Goal: Task Accomplishment & Management: Manage account settings

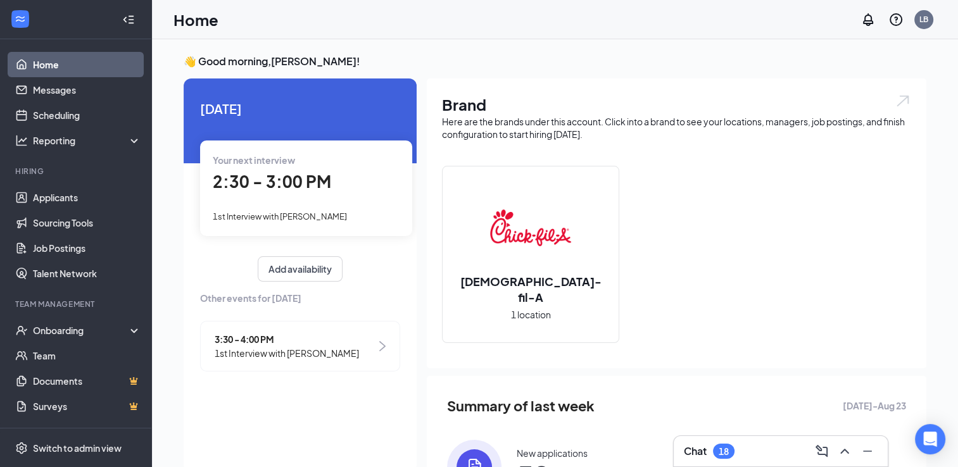
click at [291, 199] on div "Your next interview 2:30 - 3:00 PM 1st Interview with [PERSON_NAME]" at bounding box center [306, 188] width 212 height 95
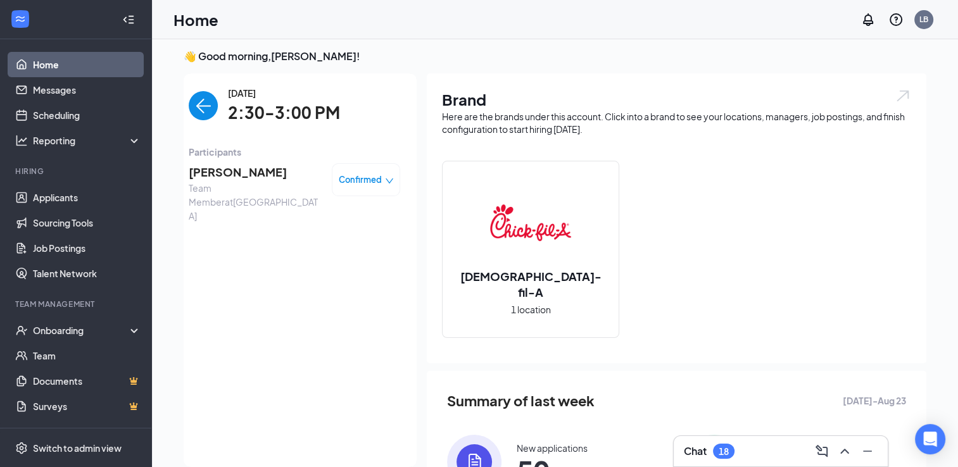
click at [200, 106] on img "back-button" at bounding box center [203, 105] width 29 height 29
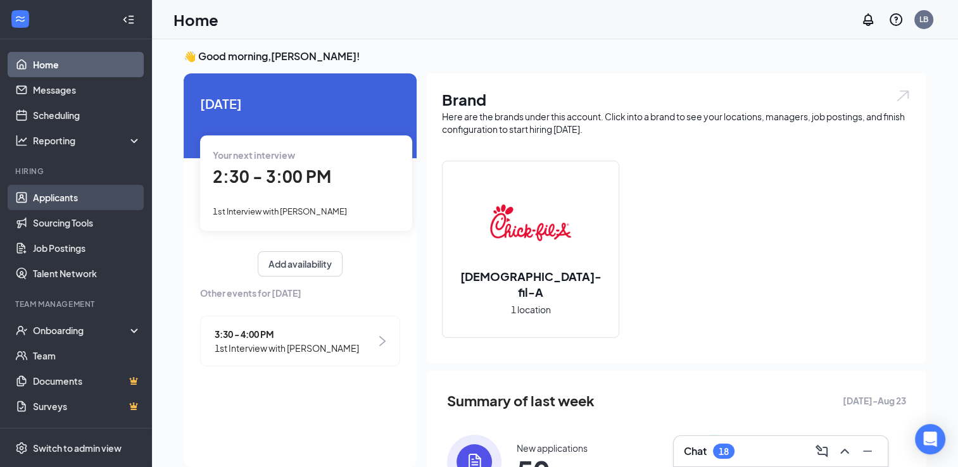
click at [82, 201] on link "Applicants" at bounding box center [87, 197] width 108 height 25
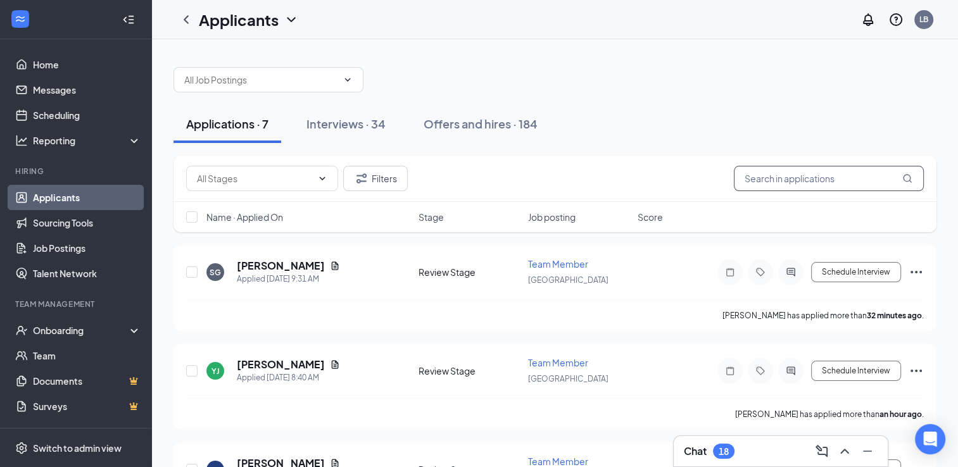
click at [790, 186] on input "text" at bounding box center [829, 178] width 190 height 25
type input "j"
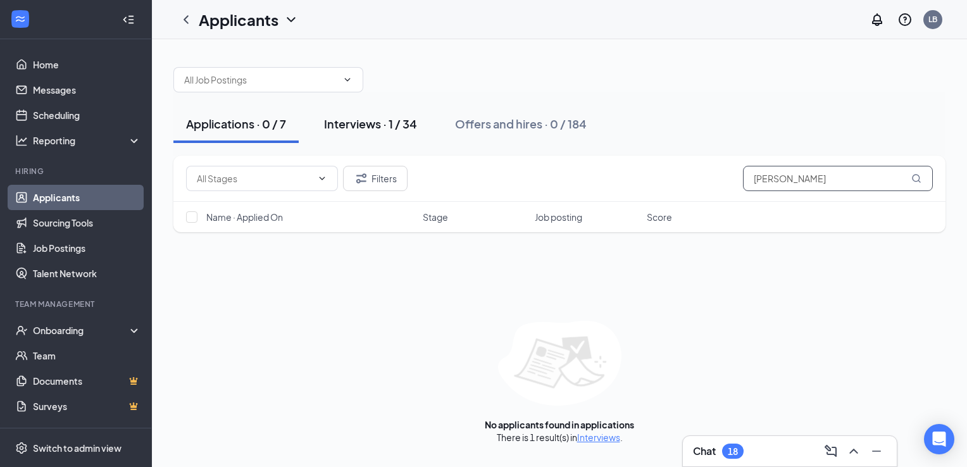
type input "[PERSON_NAME]"
click at [381, 120] on div "Interviews · 1 / 34" at bounding box center [370, 124] width 93 height 16
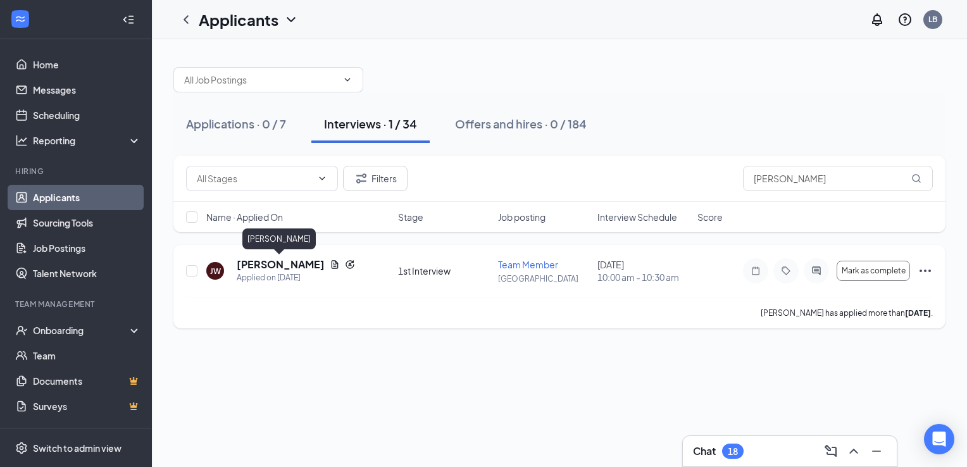
click at [270, 270] on h5 "[PERSON_NAME]" at bounding box center [281, 265] width 88 height 14
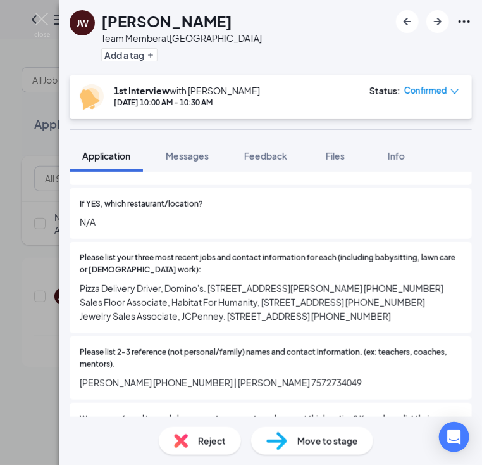
scroll to position [490, 0]
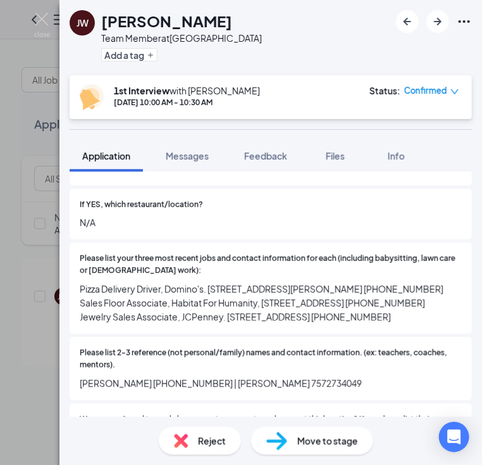
click at [158, 334] on div "Please list your three most recent jobs and contact information for each (inclu…" at bounding box center [271, 287] width 403 height 91
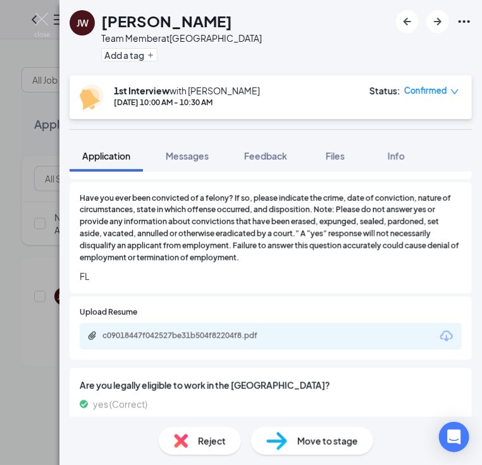
scroll to position [1211, 0]
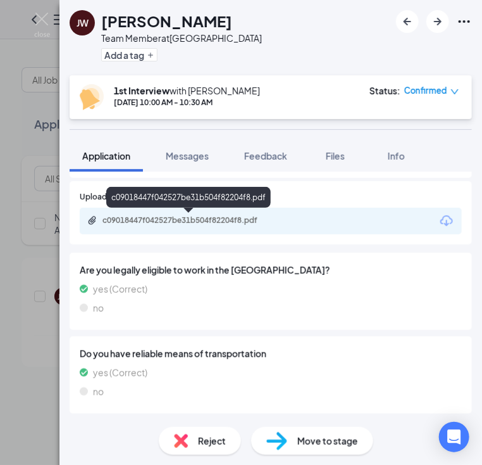
click at [180, 222] on div "c09018447f042527be31b504f82204f8.pdf" at bounding box center [191, 220] width 177 height 10
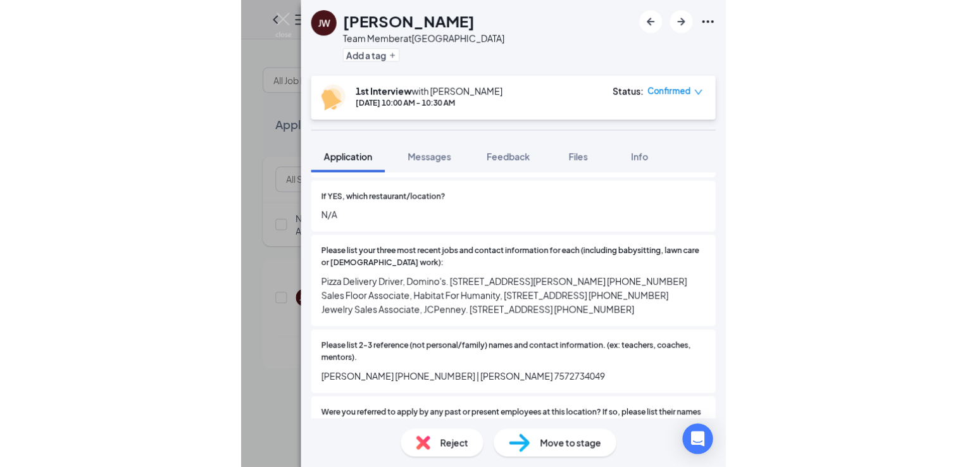
scroll to position [515, 0]
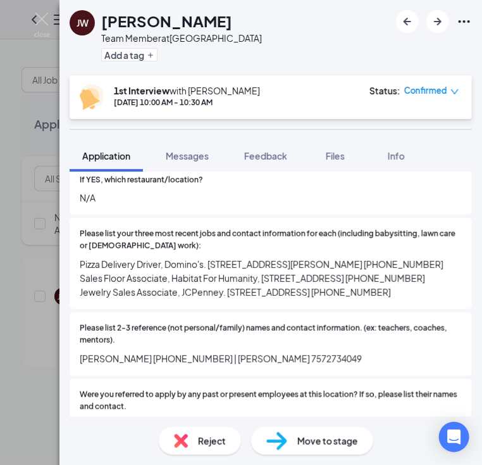
click at [46, 25] on img at bounding box center [42, 25] width 16 height 25
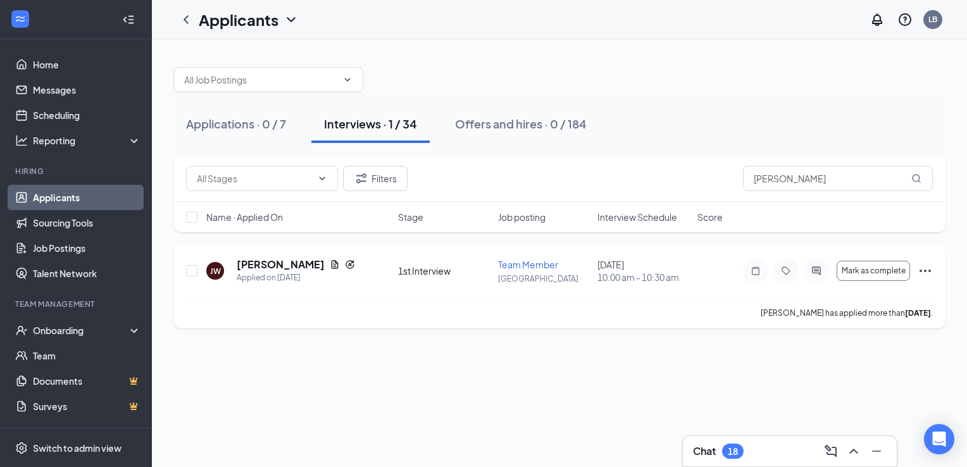
click at [932, 277] on icon "Ellipses" at bounding box center [925, 270] width 15 height 15
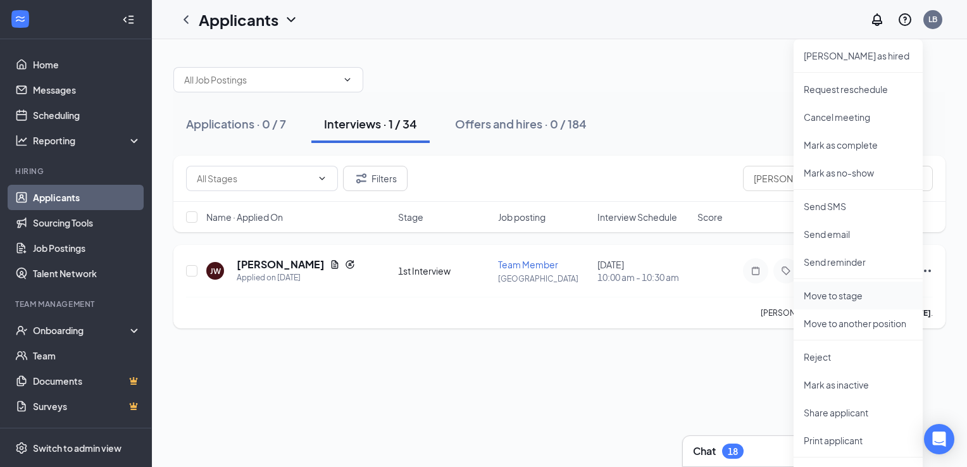
click at [822, 299] on p "Move to stage" at bounding box center [858, 295] width 109 height 13
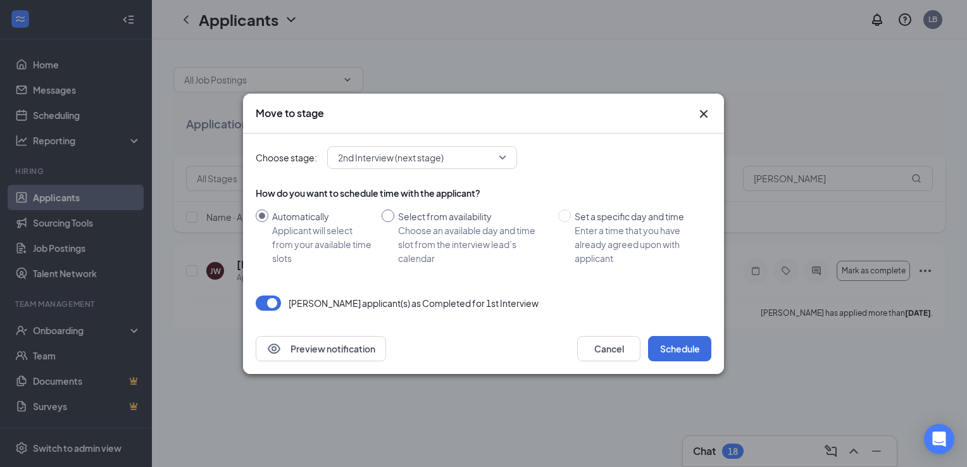
click at [476, 229] on div "Choose an available day and time slot from the interview lead’s calendar" at bounding box center [473, 244] width 150 height 42
click at [394, 222] on input "Select from availability Choose an available day and time slot from the intervi…" at bounding box center [388, 216] width 13 height 13
radio input "true"
radio input "false"
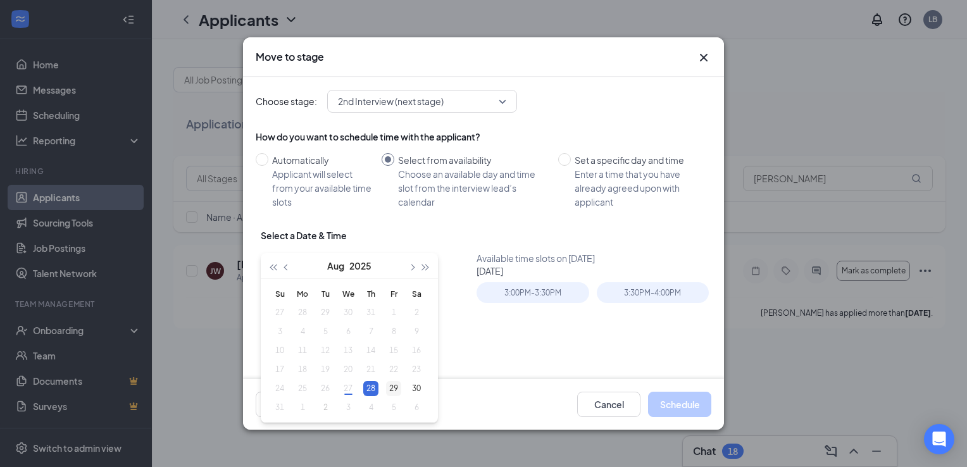
click at [396, 389] on div "29" at bounding box center [393, 388] width 15 height 15
click at [408, 387] on td "30" at bounding box center [416, 388] width 23 height 19
click at [495, 303] on div "3:00PM - 3:30PM" at bounding box center [537, 296] width 120 height 28
click at [418, 266] on button "button" at bounding box center [411, 265] width 14 height 25
type input "[DATE]"
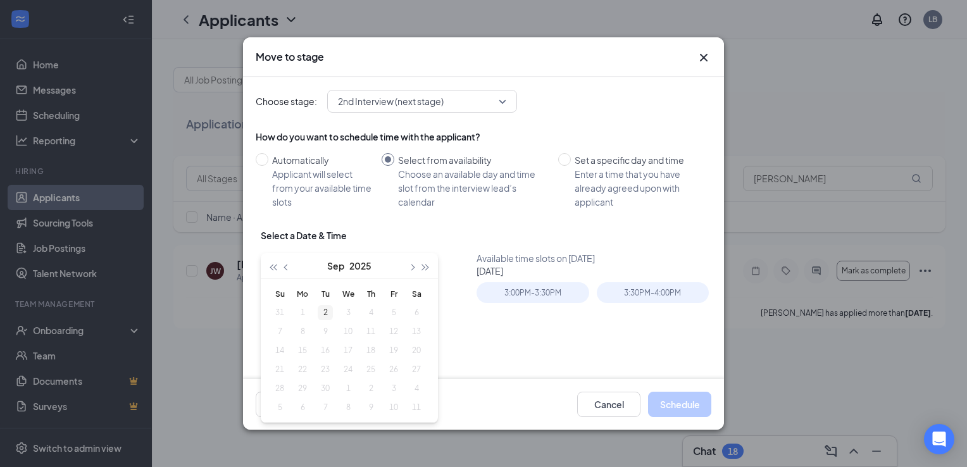
click at [318, 315] on div "2" at bounding box center [325, 312] width 15 height 15
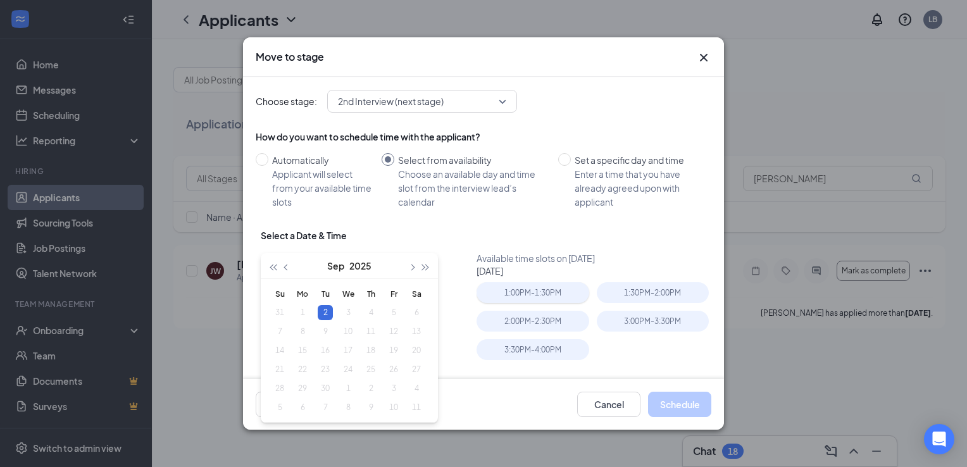
click at [557, 296] on div "1:00PM - 1:30PM" at bounding box center [533, 292] width 112 height 21
click at [671, 410] on button "Schedule" at bounding box center [679, 404] width 63 height 25
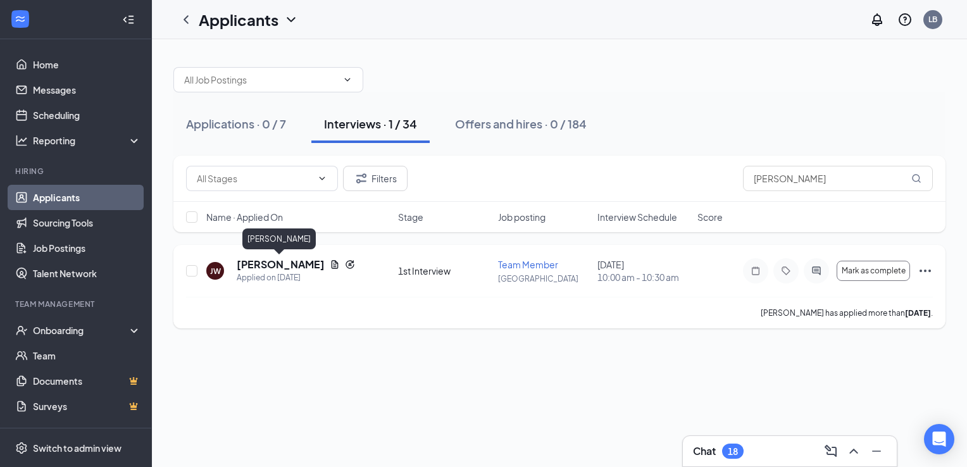
click at [265, 266] on h5 "[PERSON_NAME]" at bounding box center [281, 265] width 88 height 14
